Goal: Download file/media

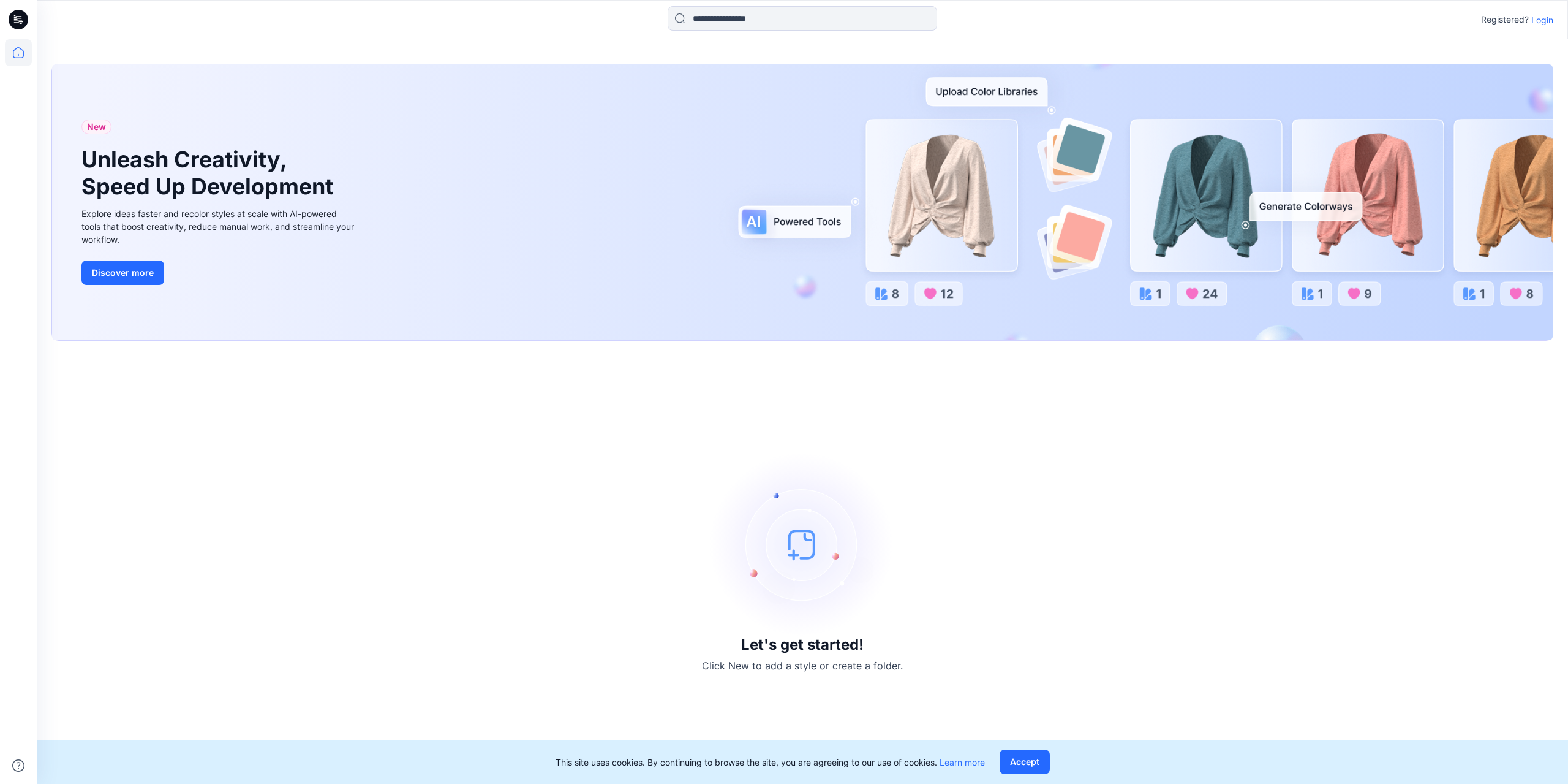
click at [1545, 20] on p "Login" at bounding box center [1541, 19] width 22 height 12
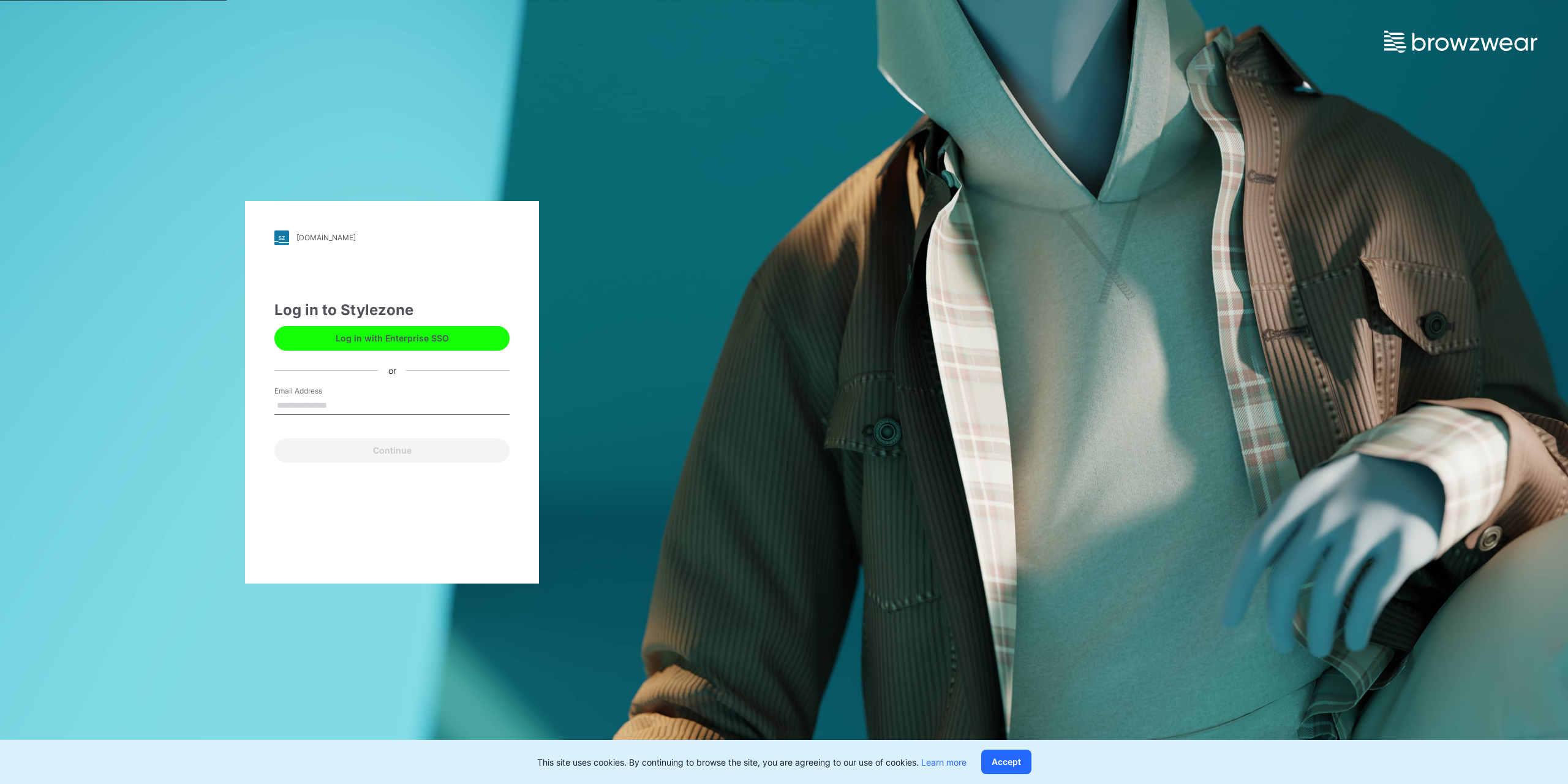
click at [333, 409] on input "Email Address" at bounding box center [392, 405] width 235 height 18
click at [336, 407] on input "Email Address" at bounding box center [392, 405] width 235 height 18
click at [319, 409] on input "Email Address" at bounding box center [392, 405] width 235 height 18
paste input "**********"
type input "**********"
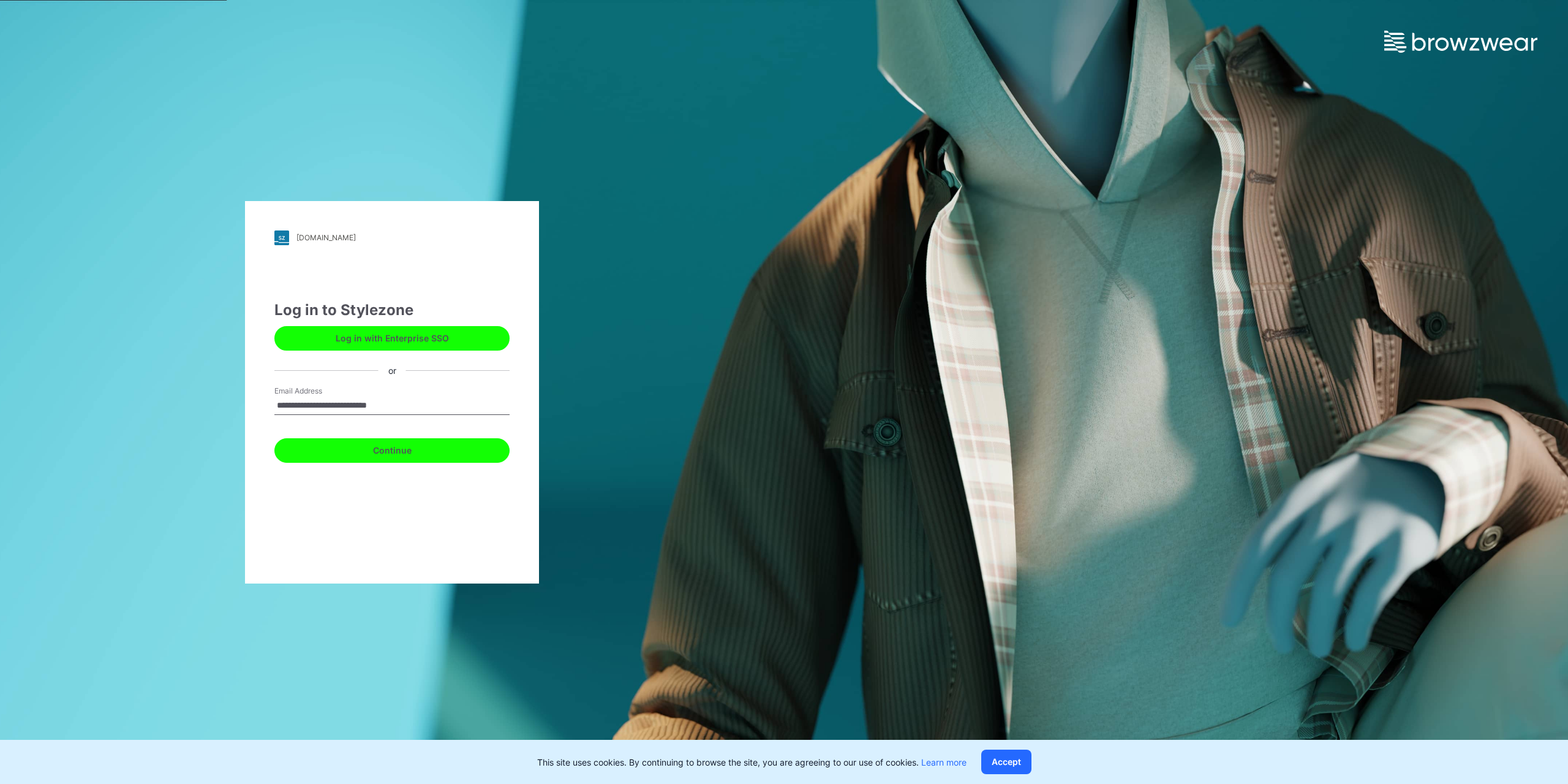
click at [328, 452] on button "Continue" at bounding box center [392, 449] width 235 height 24
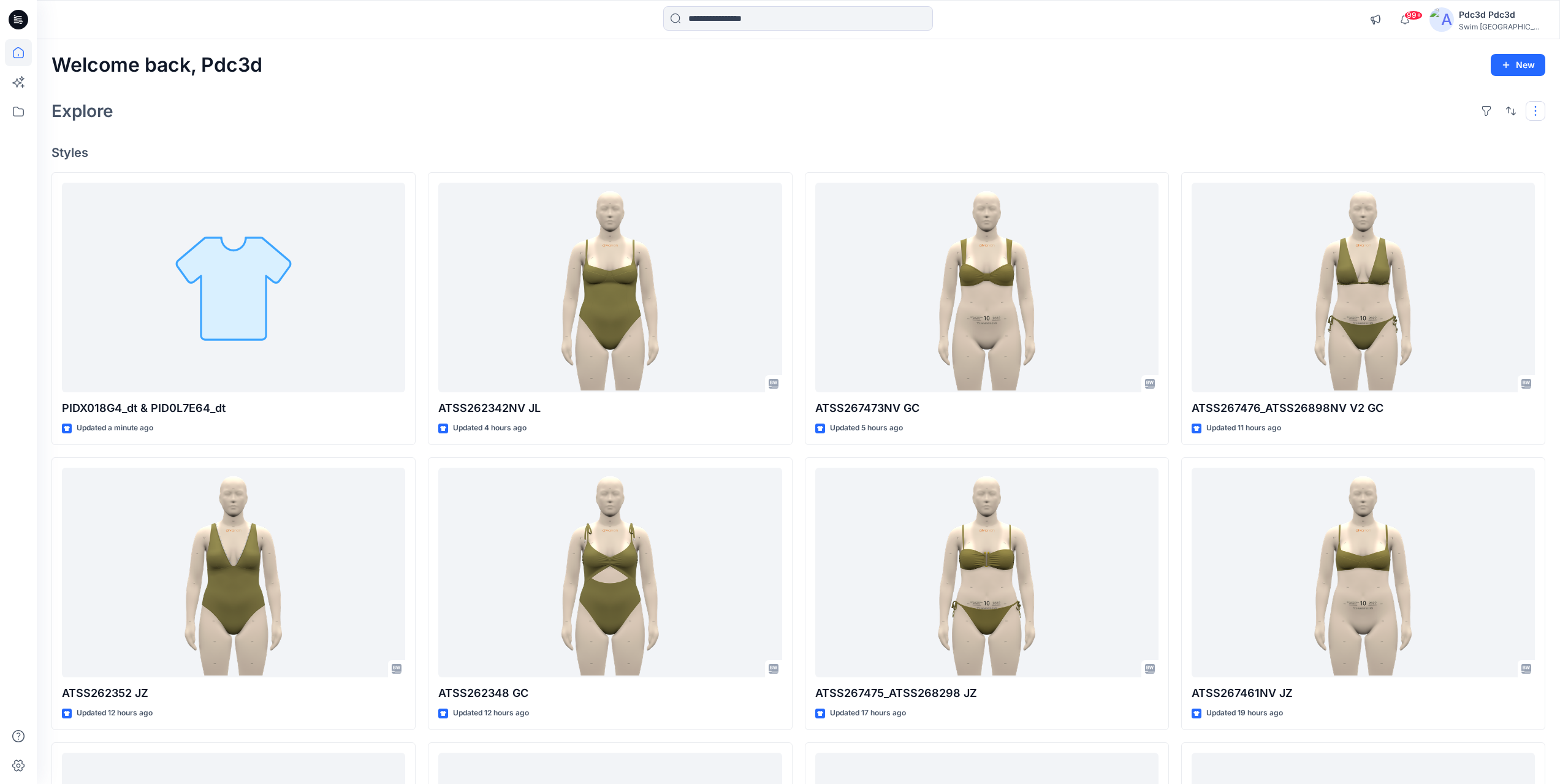
click at [1532, 117] on button "button" at bounding box center [1535, 111] width 20 height 20
click at [1384, 156] on p "Large Grid" at bounding box center [1377, 152] width 62 height 15
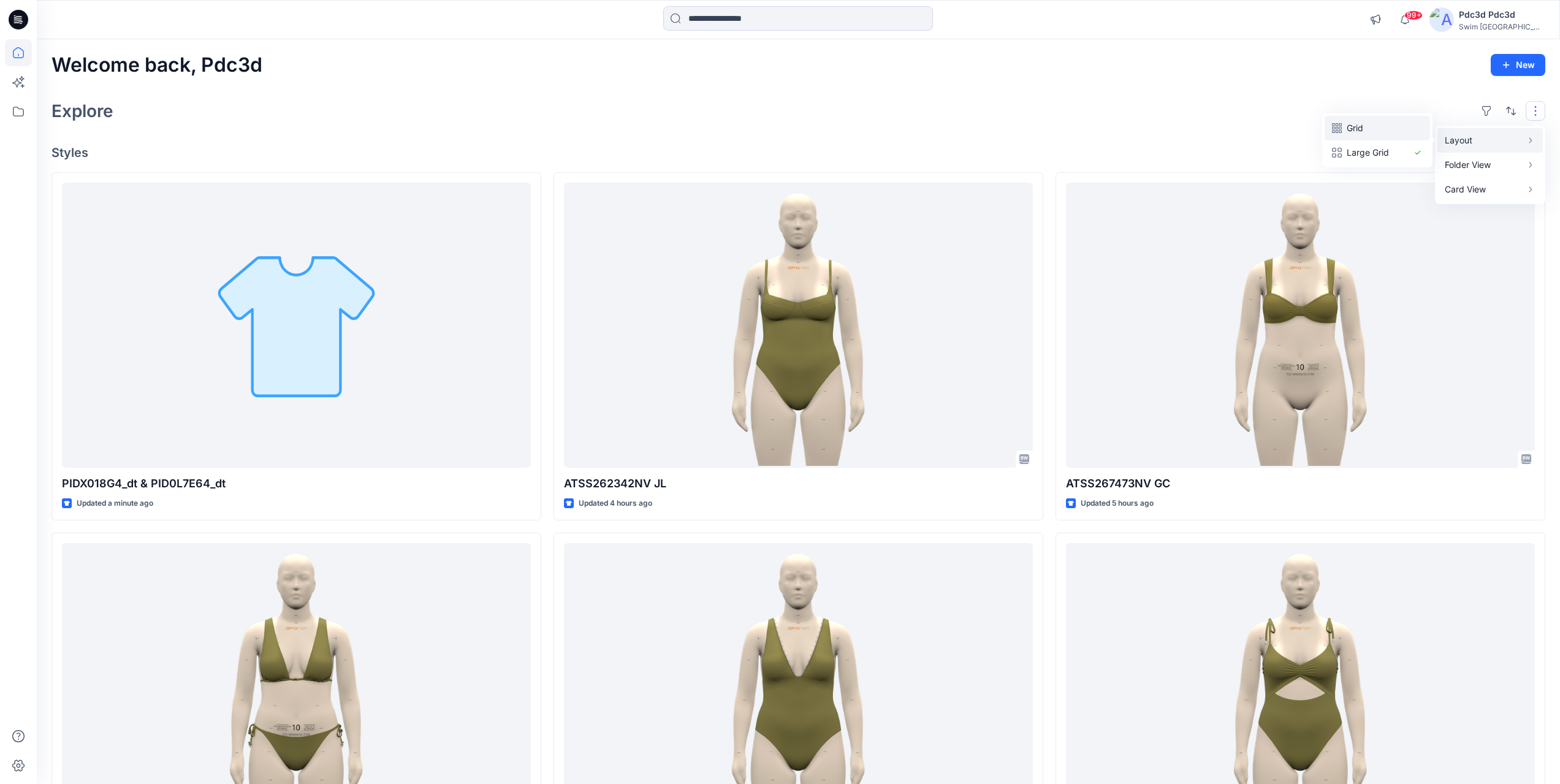
click at [1394, 131] on p "Grid" at bounding box center [1377, 128] width 62 height 15
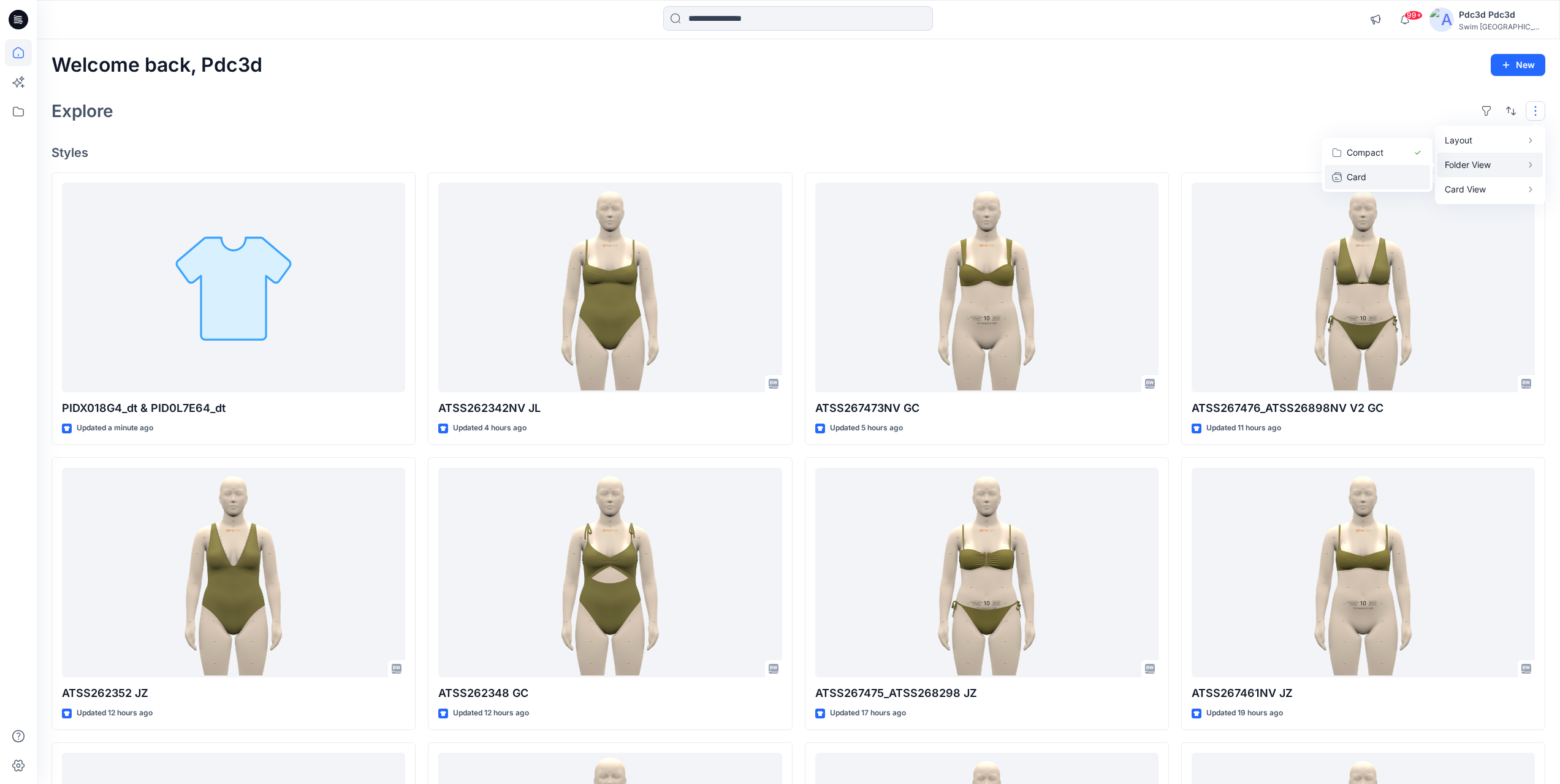
click at [1403, 177] on p "Card" at bounding box center [1377, 177] width 62 height 15
click at [1498, 191] on p "Card View" at bounding box center [1483, 190] width 77 height 15
click at [1417, 175] on button "Card Info" at bounding box center [1370, 176] width 117 height 24
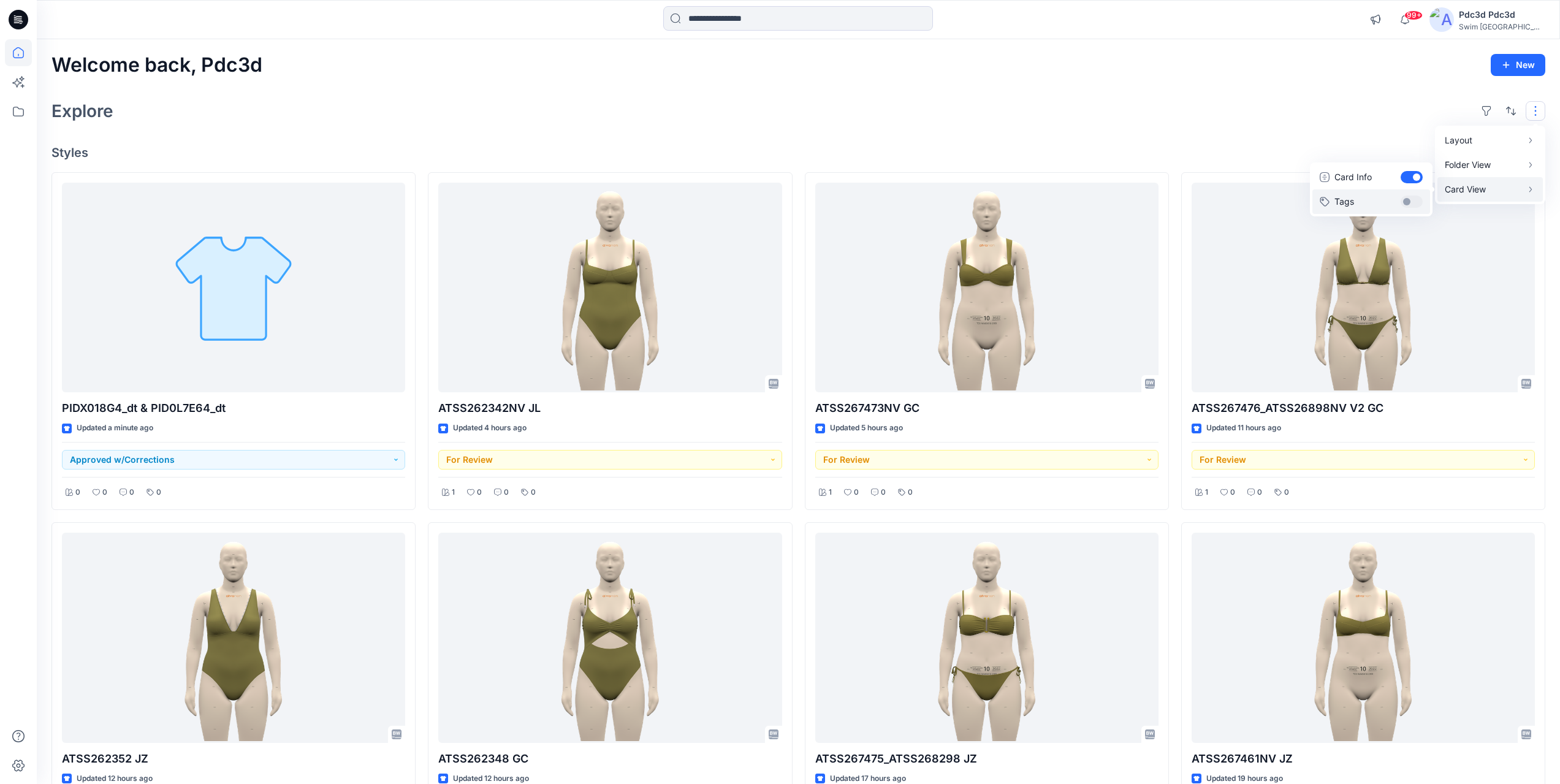
click at [1413, 202] on button "Tags" at bounding box center [1370, 201] width 117 height 24
click at [991, 73] on div "Welcome back, Pdc3d New" at bounding box center [798, 65] width 1493 height 22
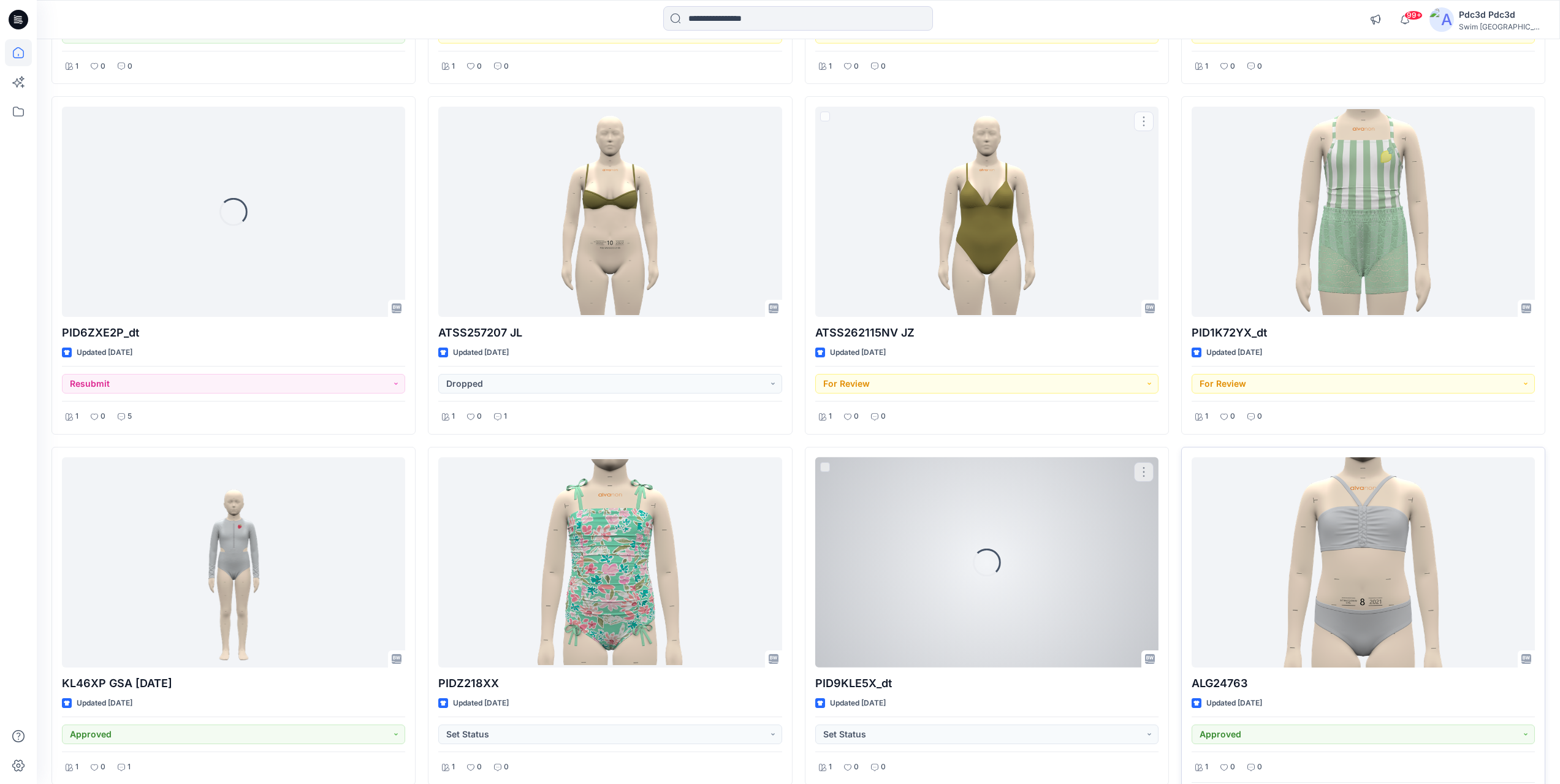
scroll to position [2211, 0]
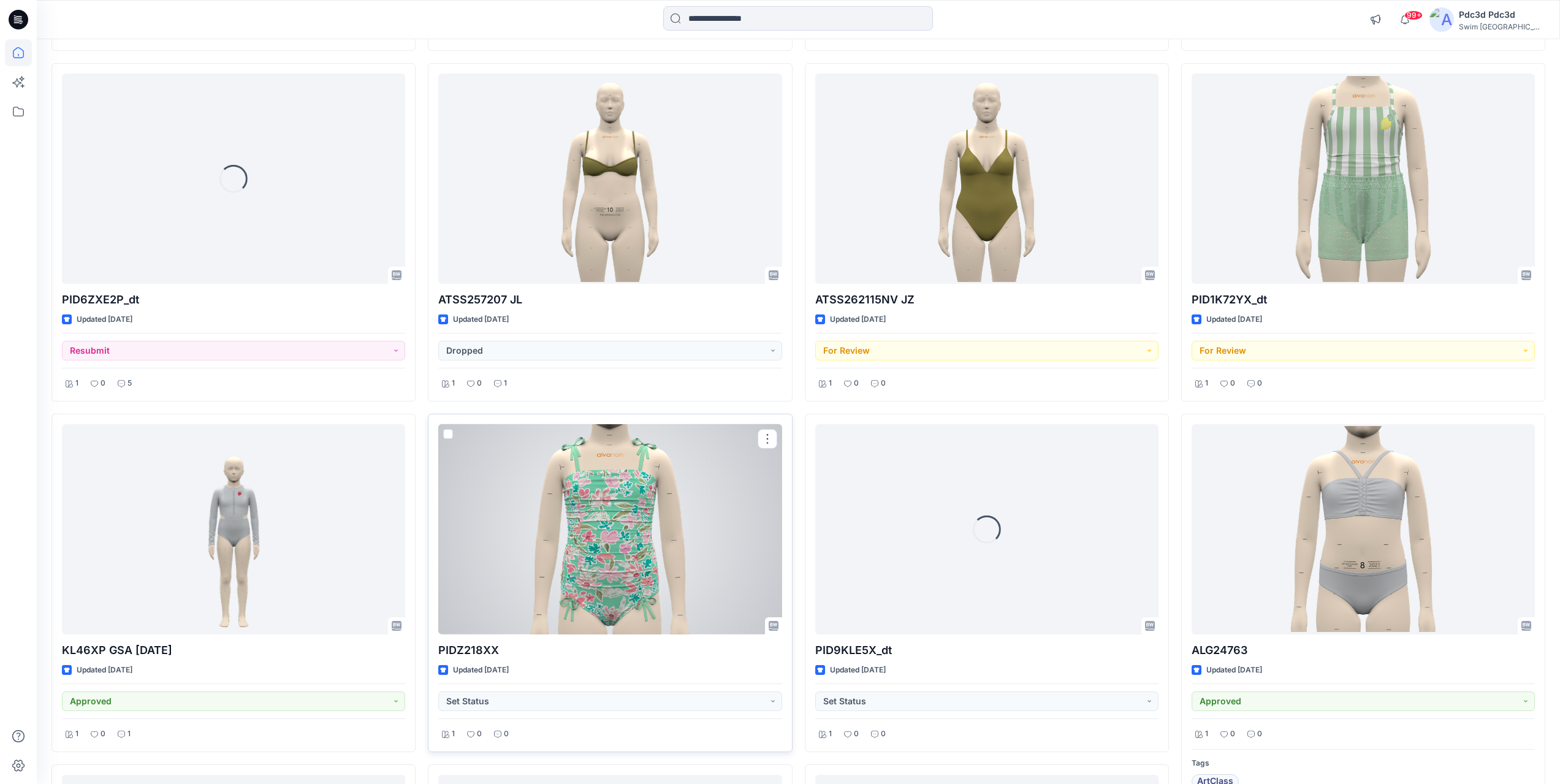
click at [629, 531] on div at bounding box center [609, 528] width 343 height 211
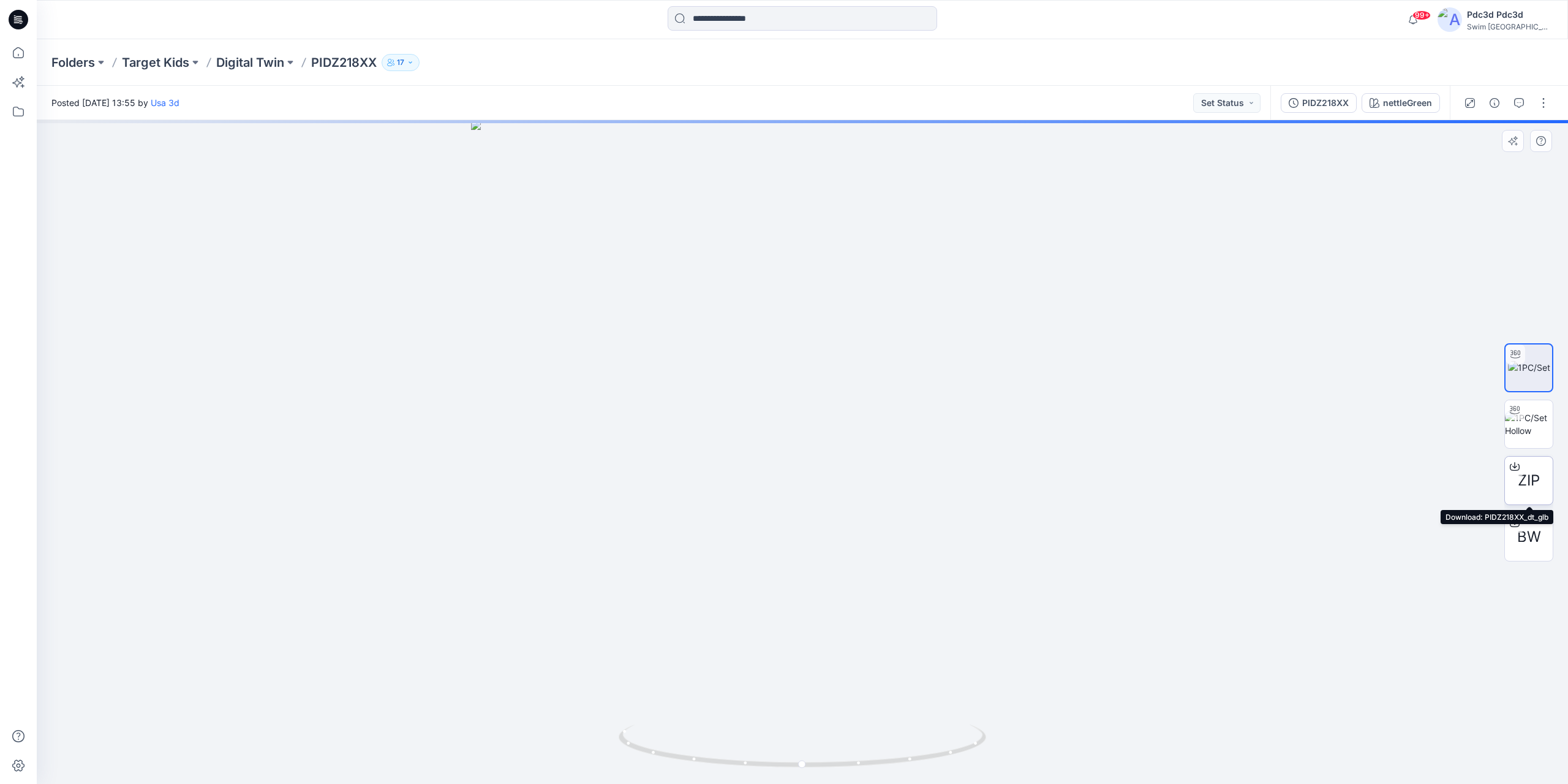
click at [1529, 487] on span "ZIP" at bounding box center [1528, 480] width 22 height 22
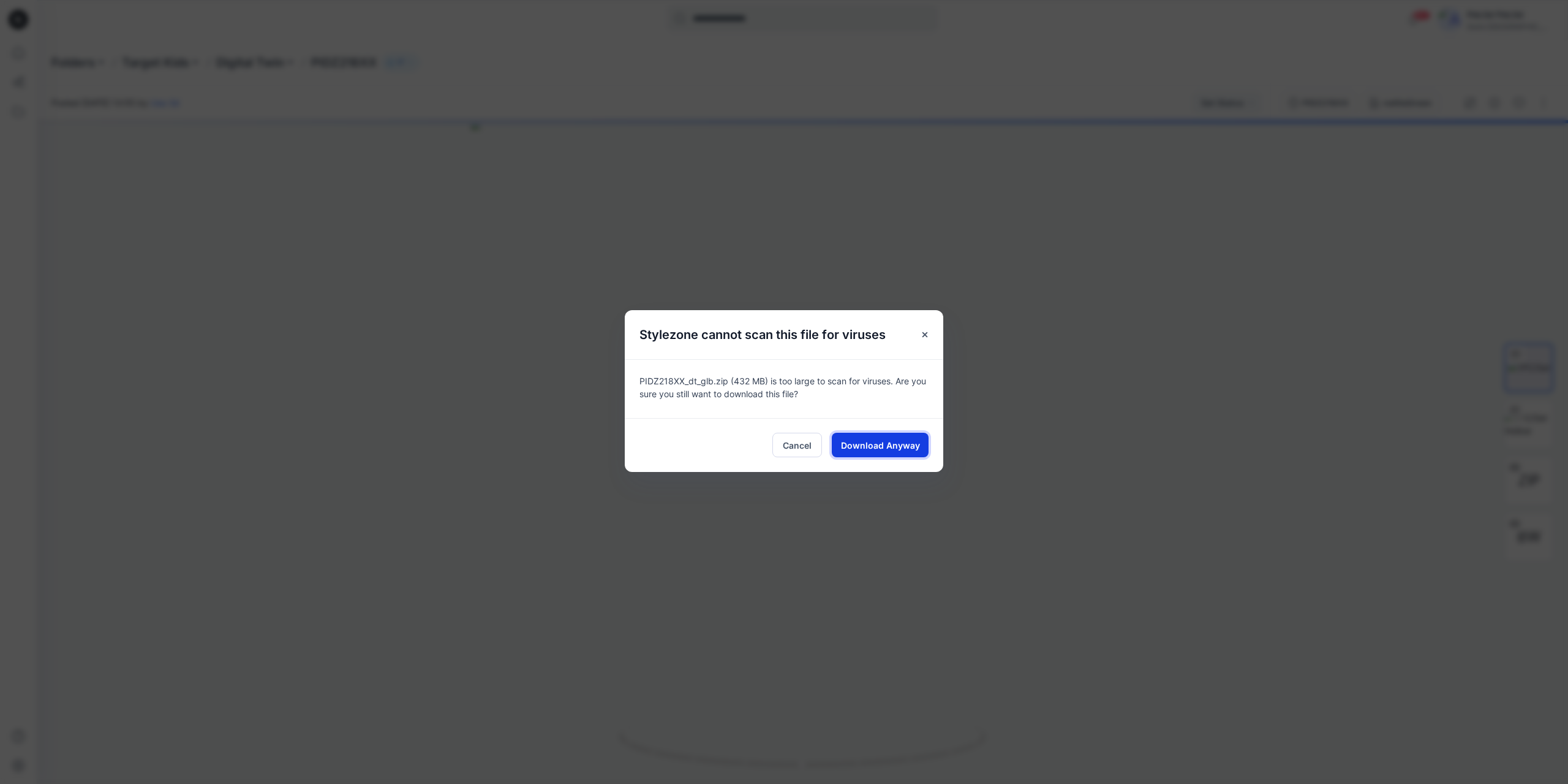
click at [900, 448] on span "Download Anyway" at bounding box center [880, 444] width 79 height 12
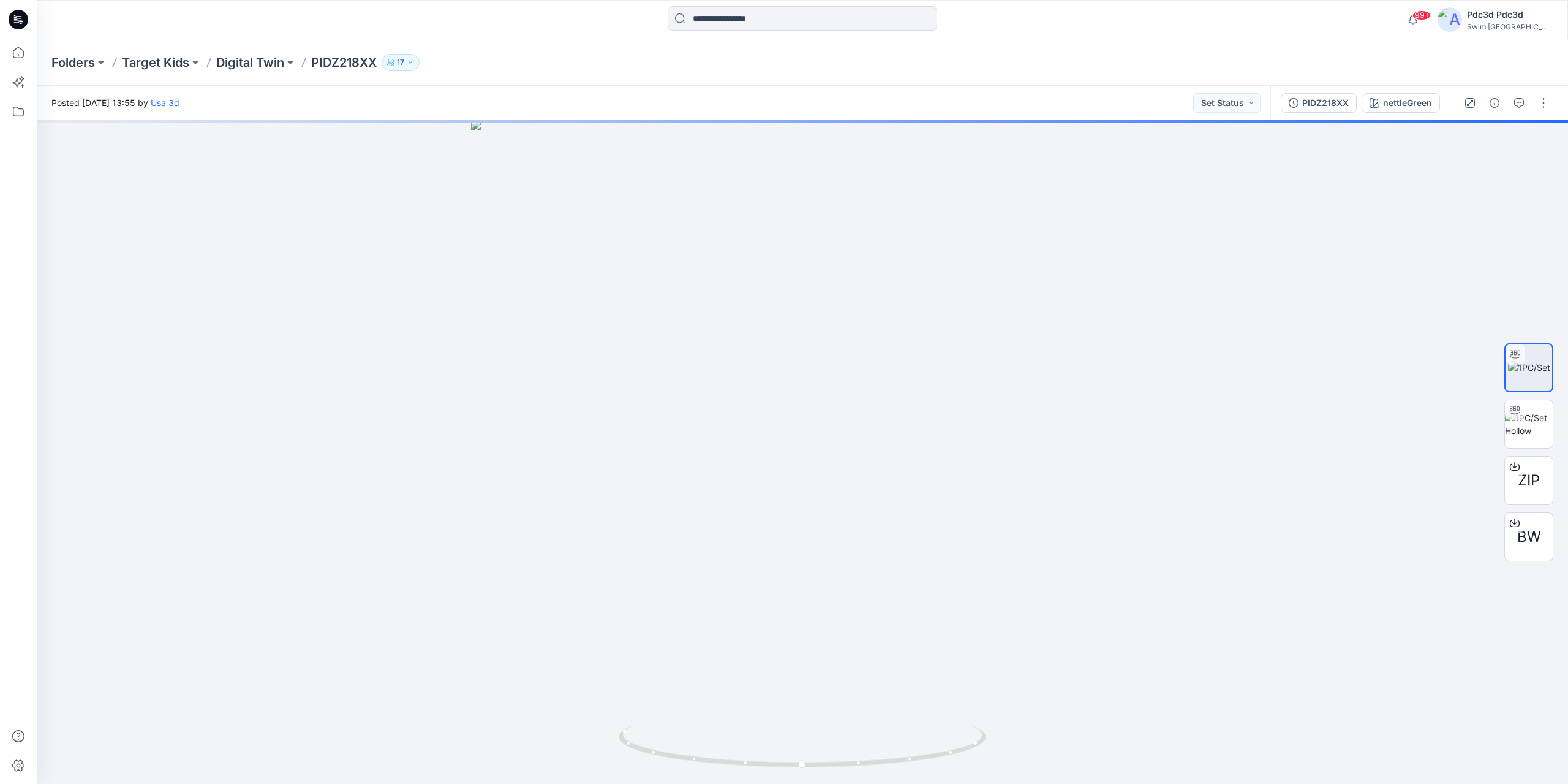
click at [1178, 30] on div at bounding box center [802, 19] width 765 height 27
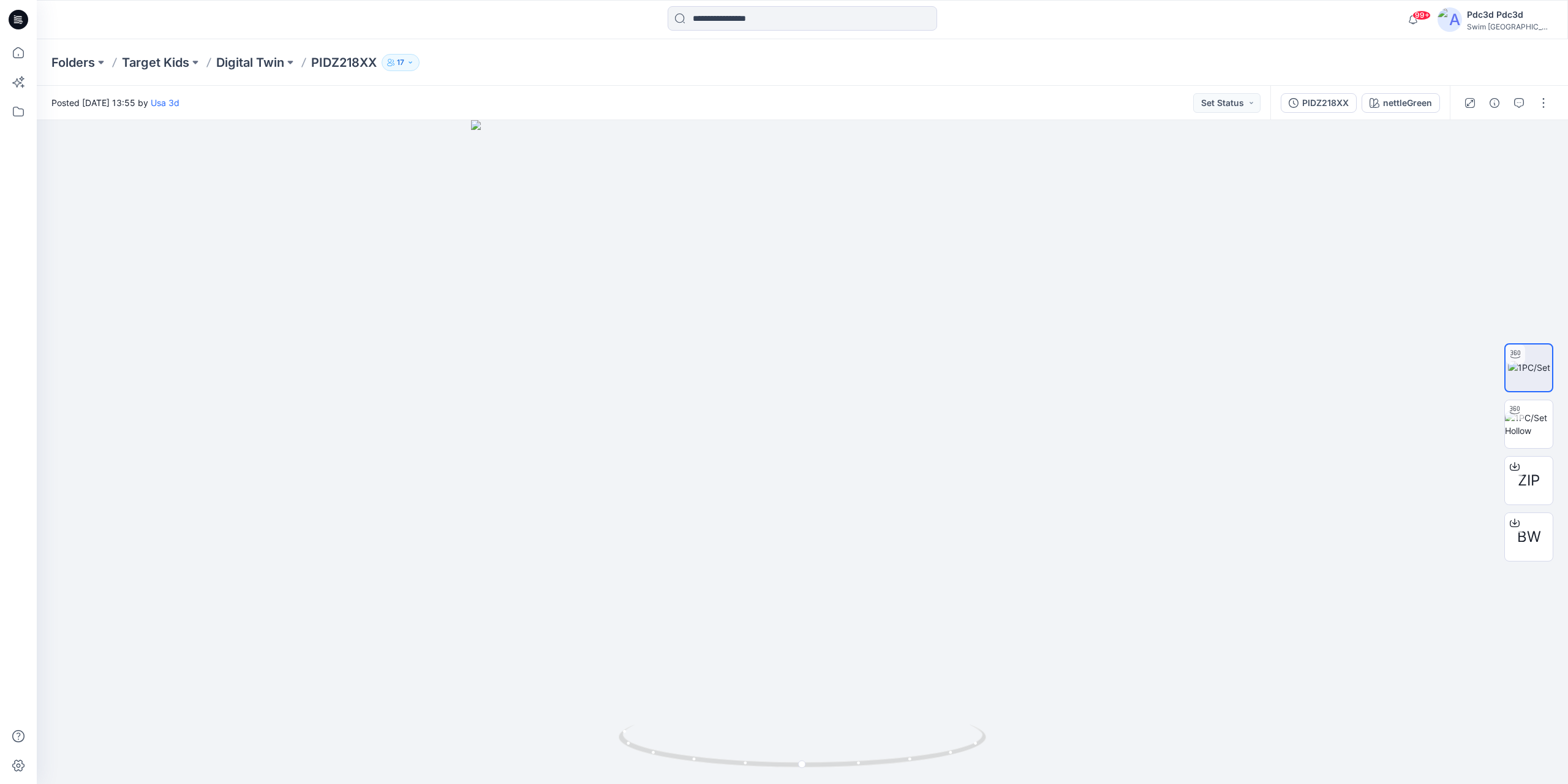
click at [1180, 12] on div at bounding box center [802, 19] width 765 height 27
click at [1526, 536] on span "BW" at bounding box center [1529, 537] width 24 height 22
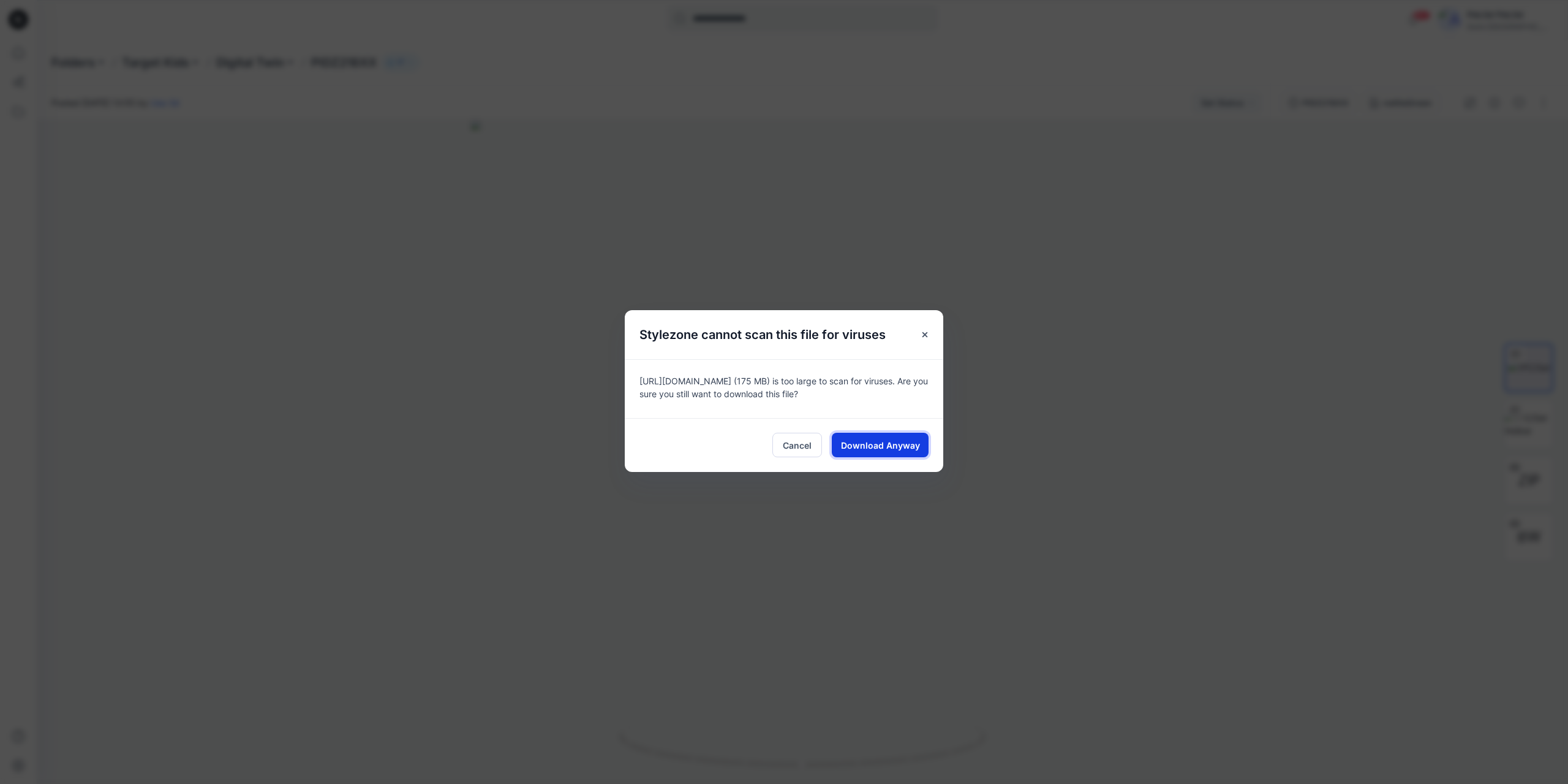
click at [877, 449] on span "Download Anyway" at bounding box center [880, 444] width 79 height 12
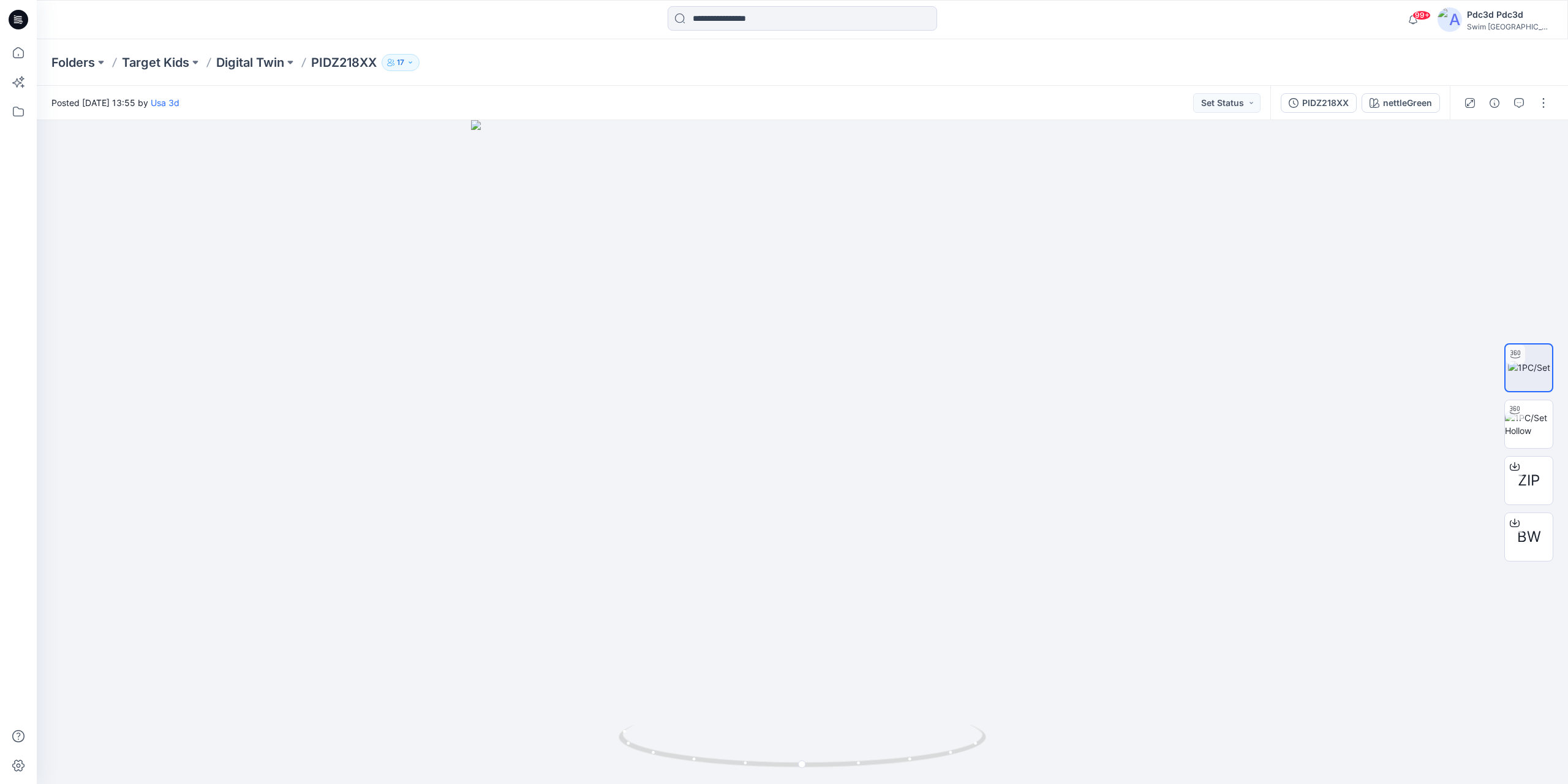
click at [1224, 24] on div "99+ Notifications Your style ATSS262342NV JL has been updated with ATSS262342NV…" at bounding box center [802, 19] width 1531 height 27
